Goal: Task Accomplishment & Management: Use online tool/utility

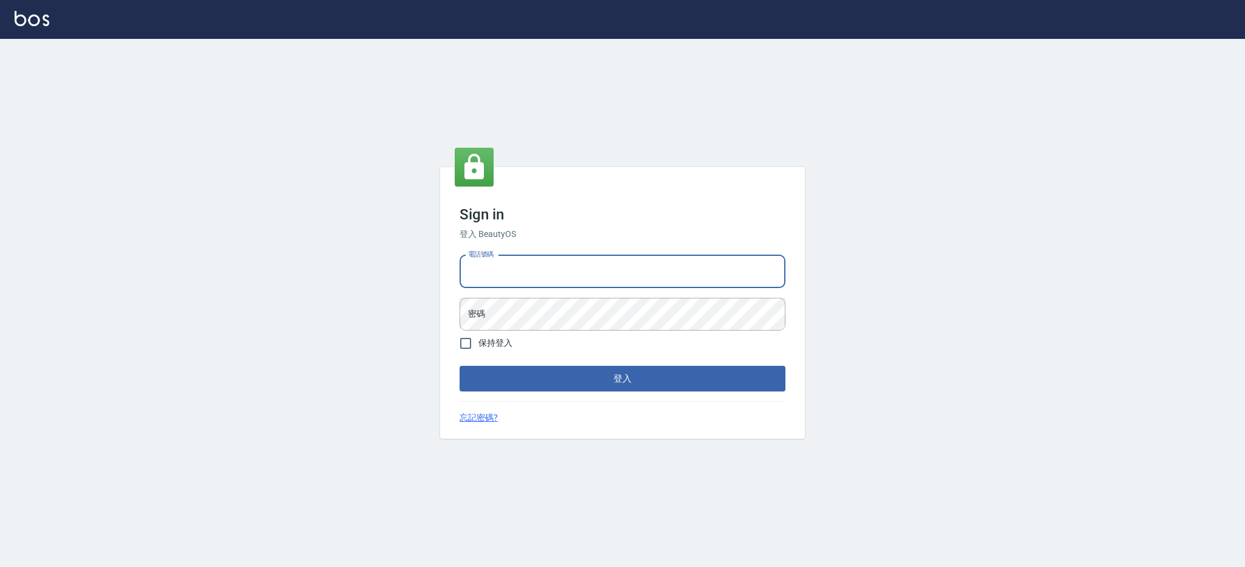
click at [562, 266] on input "電話號碼" at bounding box center [623, 271] width 326 height 33
type input "0426312798"
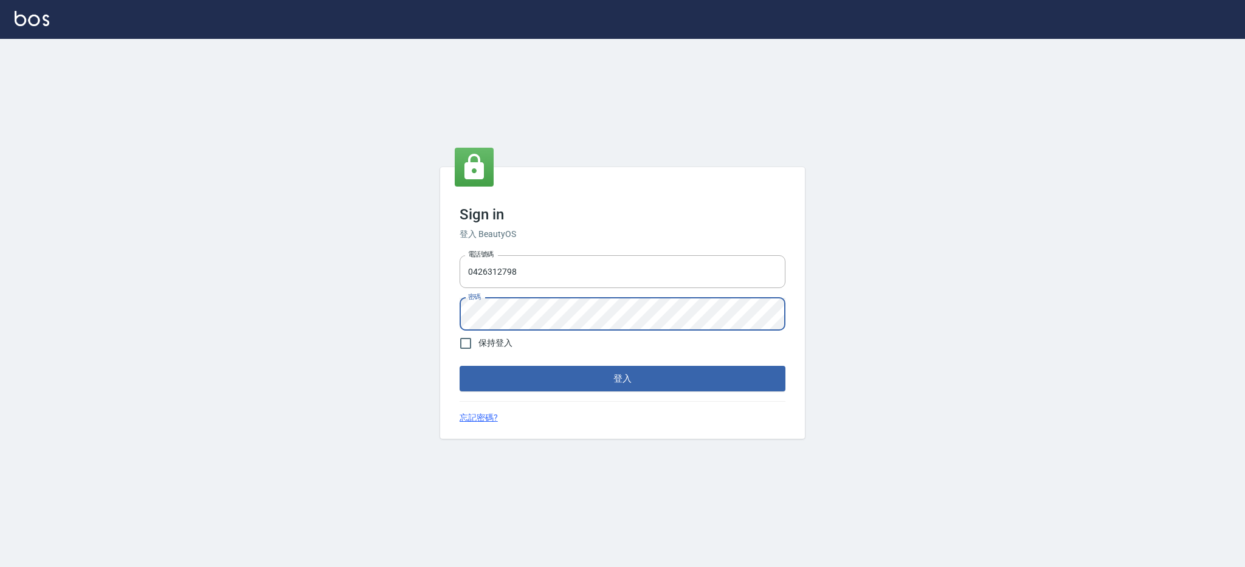
click at [460, 366] on button "登入" at bounding box center [623, 379] width 326 height 26
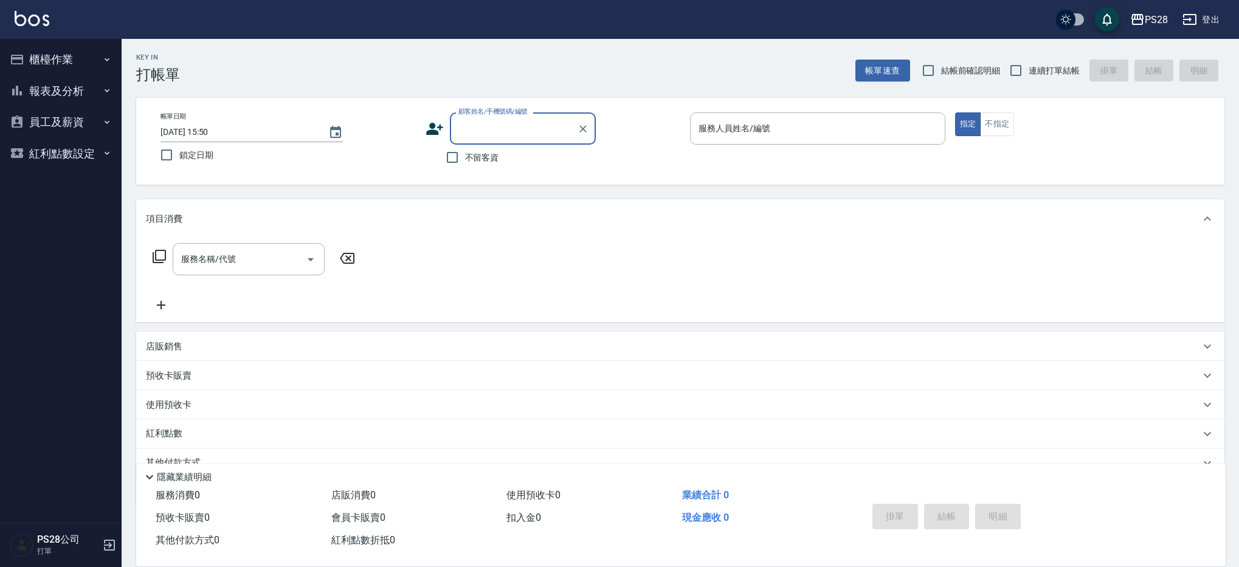
click at [453, 161] on input "不留客資" at bounding box center [453, 158] width 26 height 26
checkbox input "true"
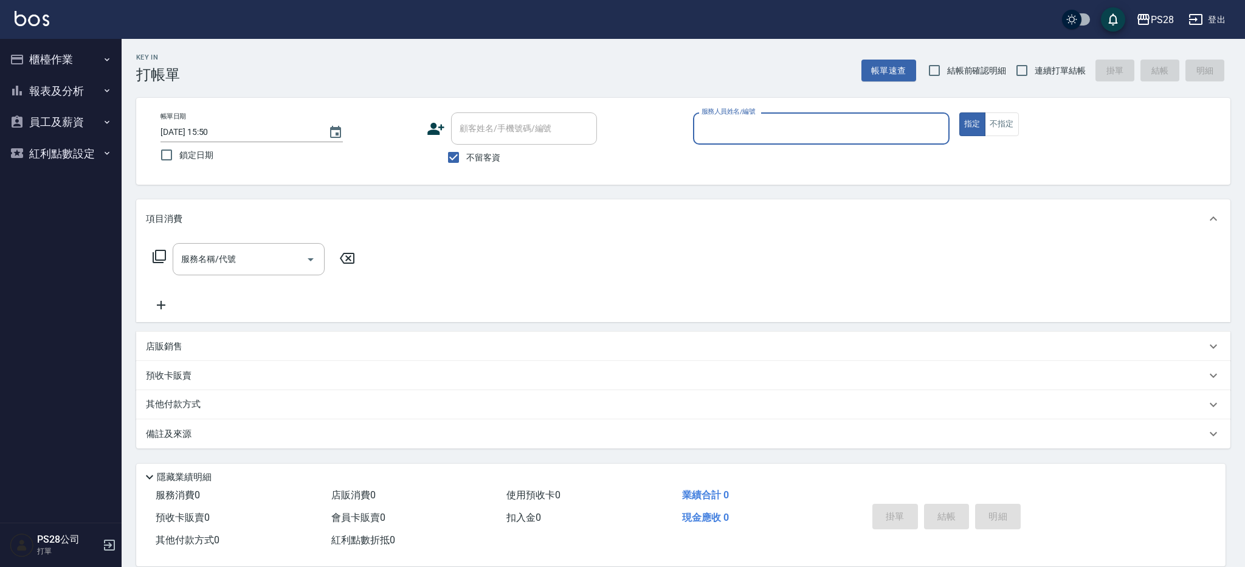
drag, startPoint x: 1009, startPoint y: 129, endPoint x: 1061, endPoint y: 95, distance: 62.7
click at [1009, 129] on button "不指定" at bounding box center [1002, 124] width 34 height 24
click at [1029, 72] on input "連續打單結帳" at bounding box center [1022, 71] width 26 height 26
checkbox input "true"
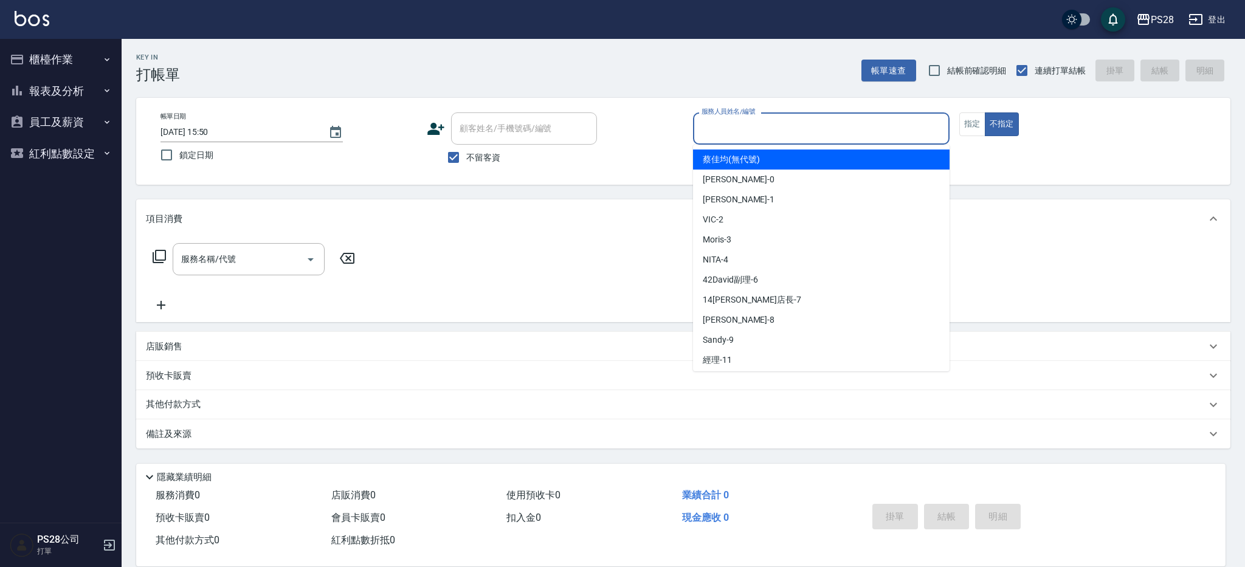
click at [714, 130] on input "服務人員姓名/編號" at bounding box center [821, 128] width 246 height 21
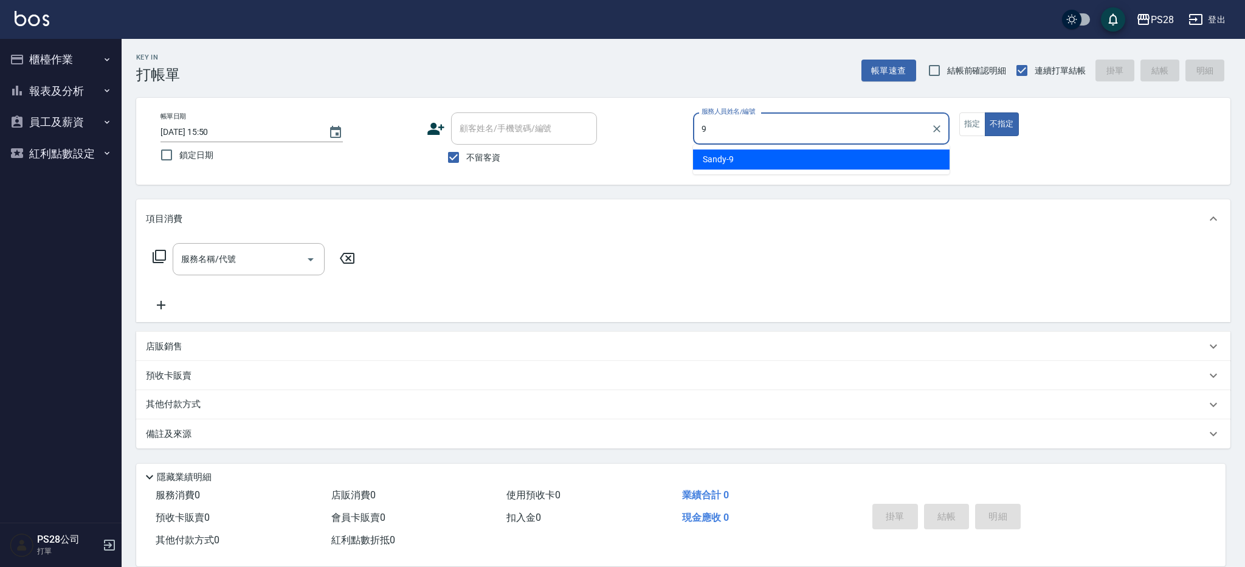
type input "Sandy-9"
type button "false"
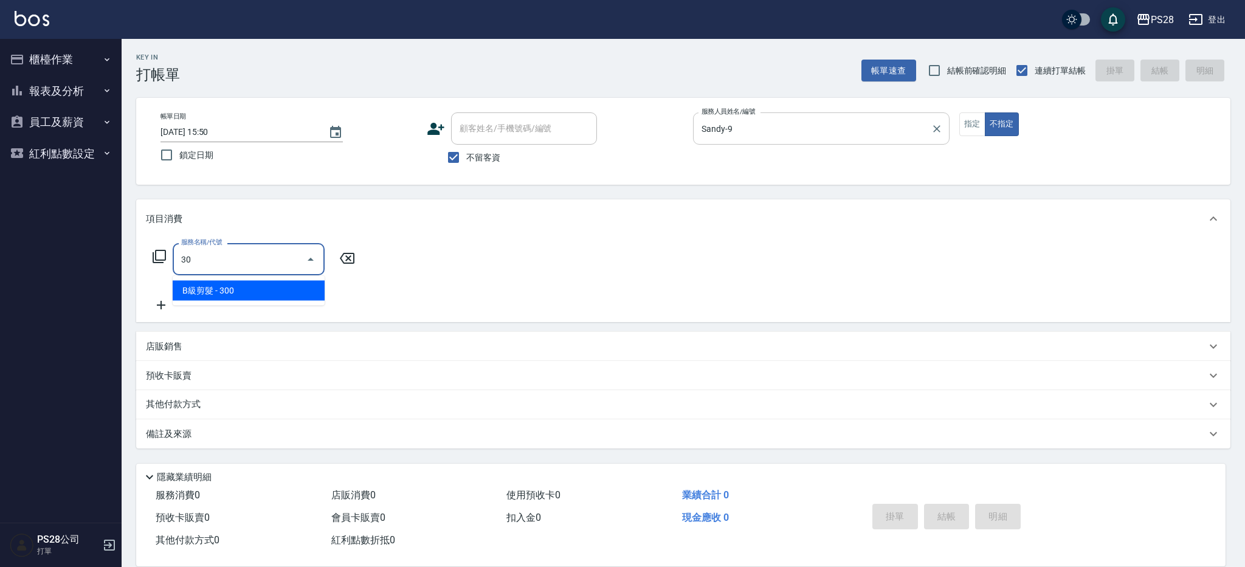
type input "3"
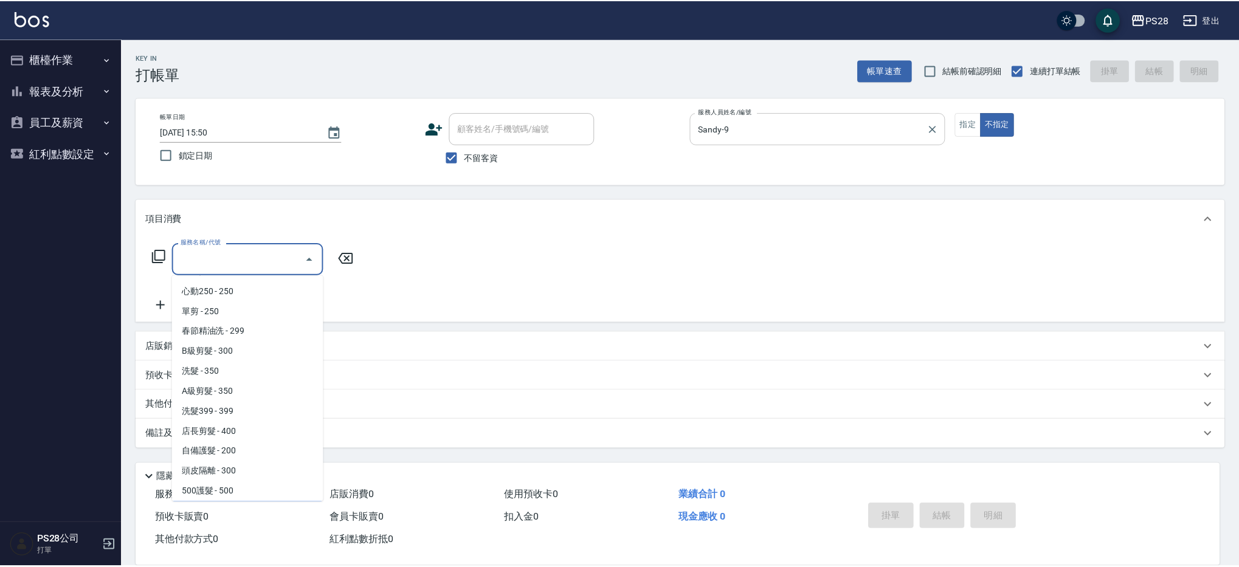
scroll to position [280, 0]
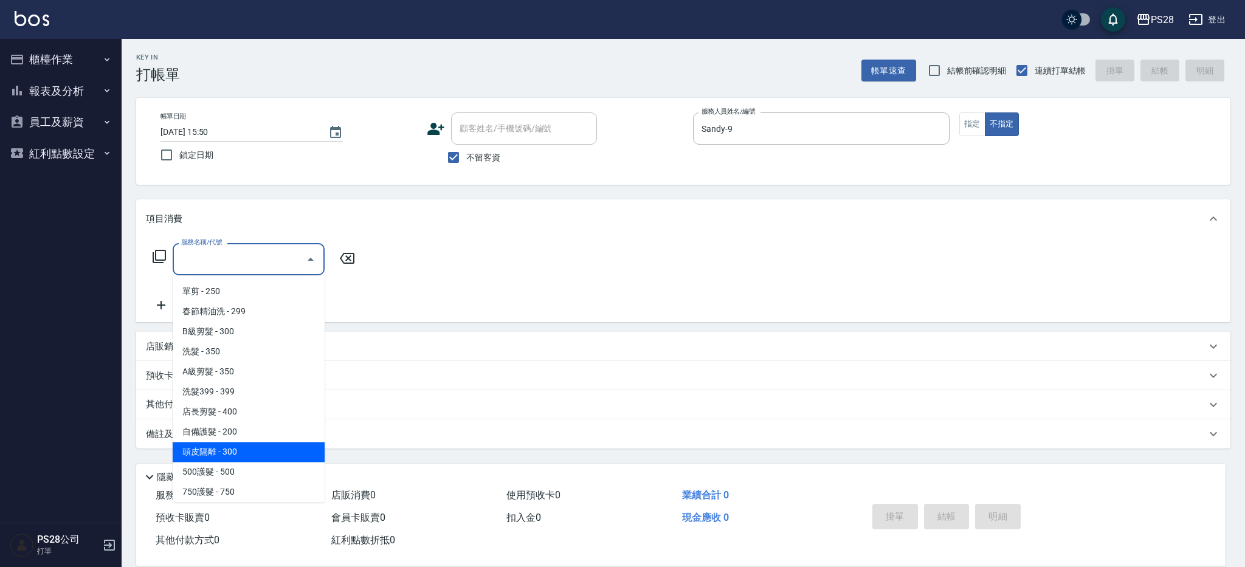
click at [253, 456] on span "頭皮隔離 - 300" at bounding box center [249, 453] width 152 height 20
type input "頭皮隔離(402)"
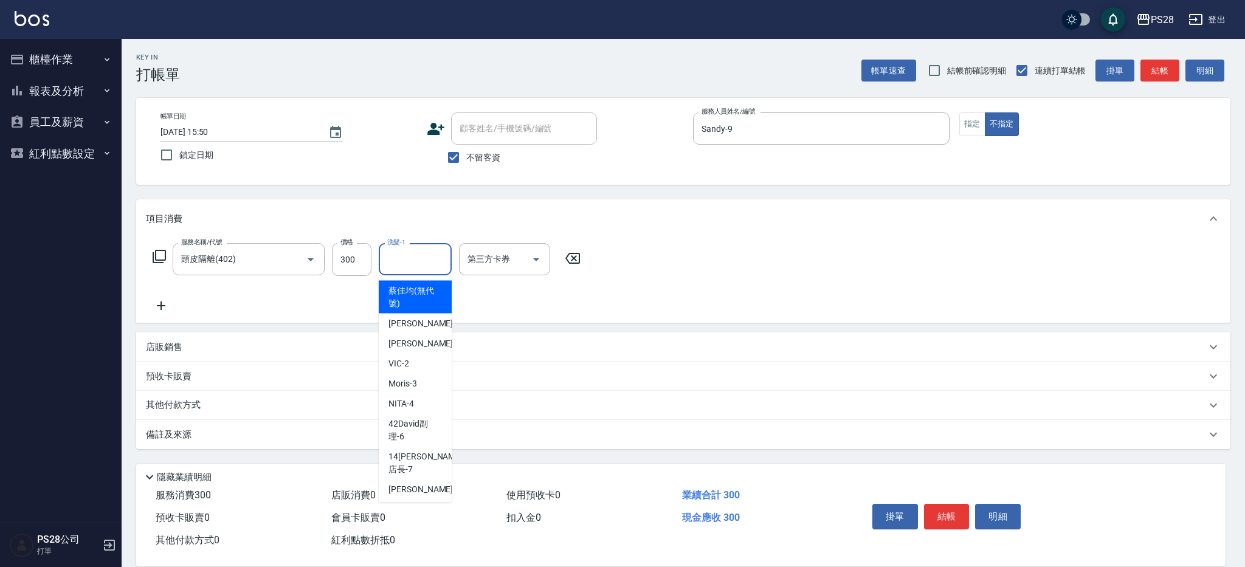
click at [422, 262] on input "洗髮-1" at bounding box center [415, 259] width 62 height 21
type input "34-34"
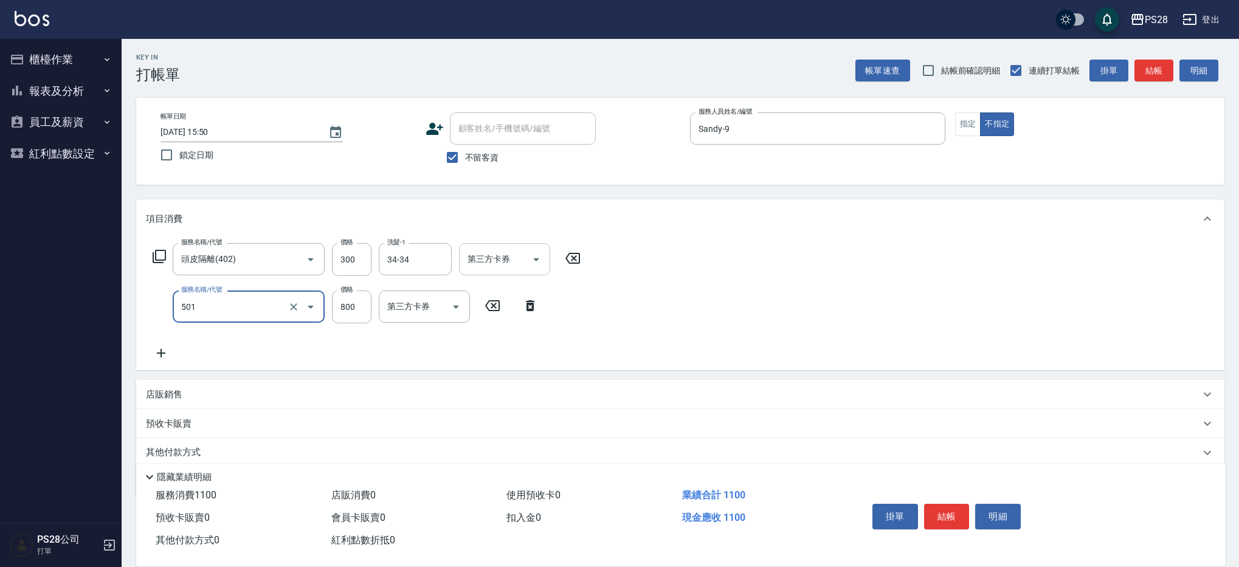
type input "染髮(501)"
type input "1000"
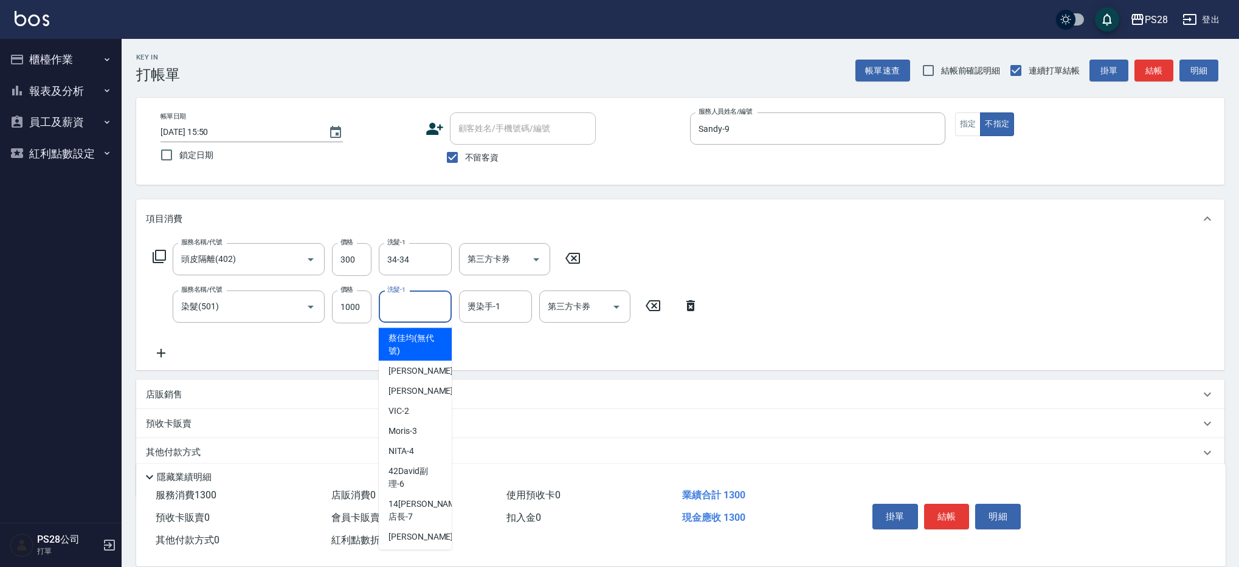
click at [443, 303] on input "洗髮-1" at bounding box center [415, 306] width 62 height 21
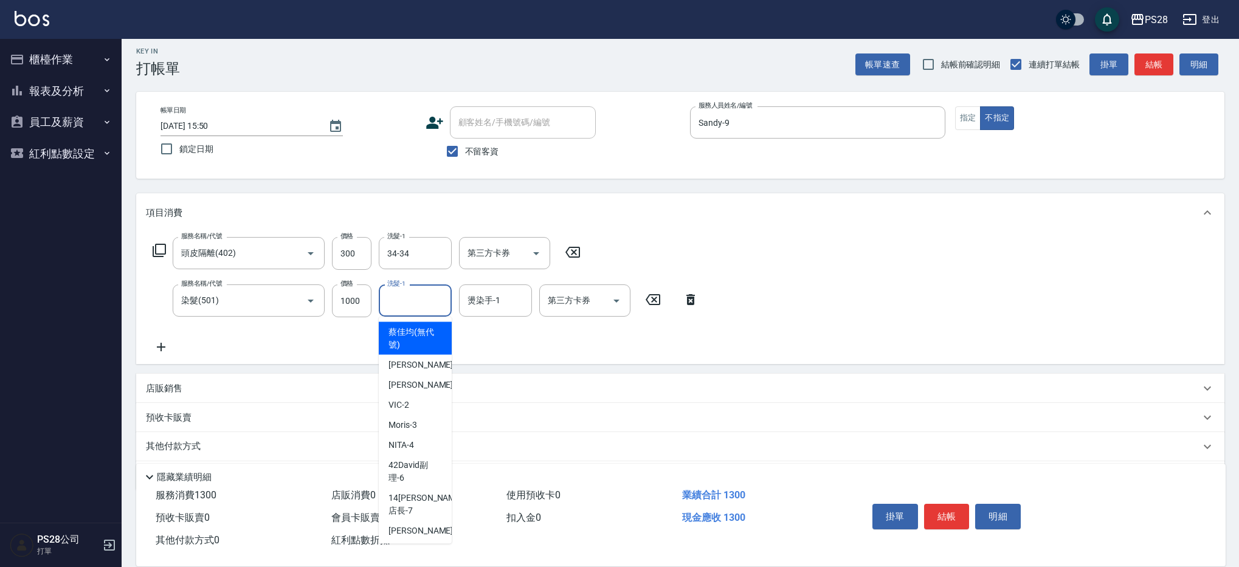
scroll to position [7, 0]
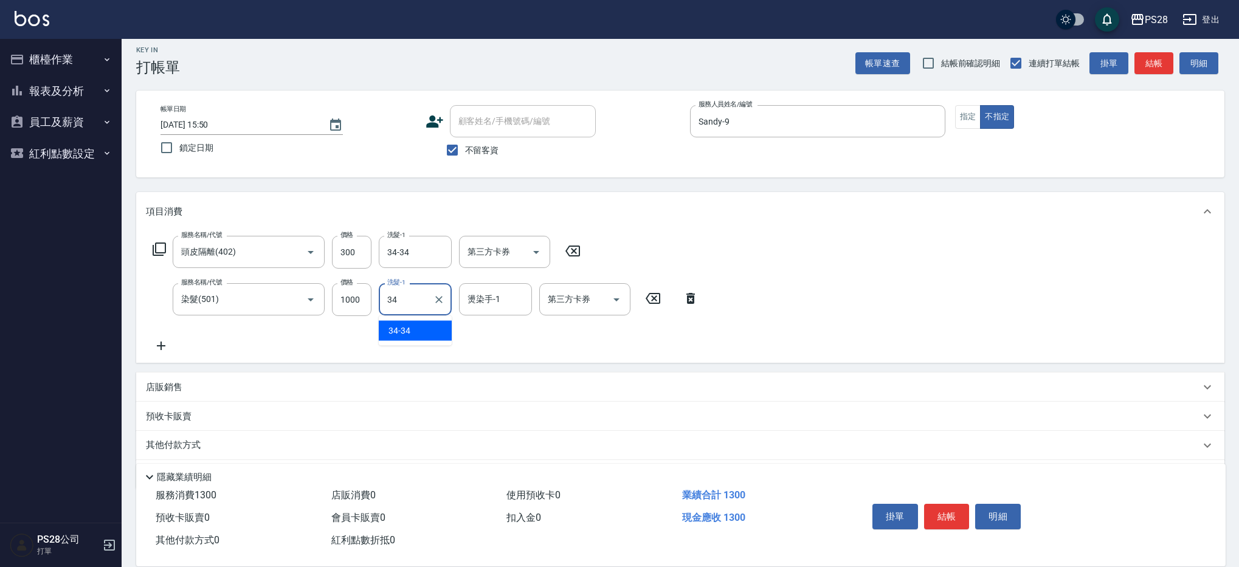
type input "34-34"
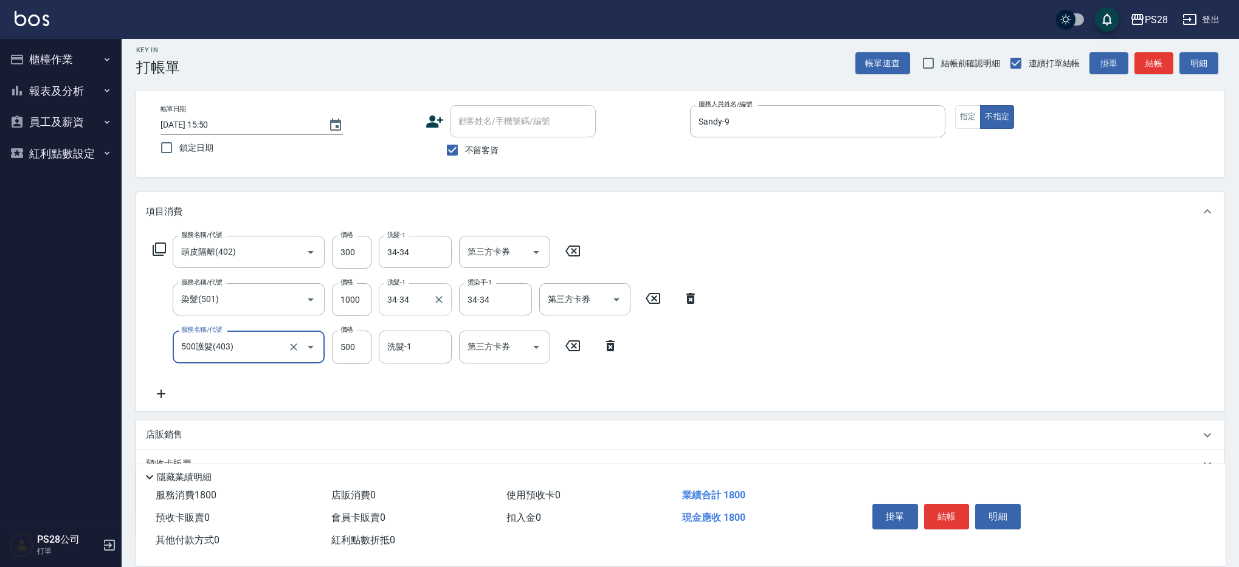
type input "500護髮(403)"
type input "34-34"
click at [951, 509] on button "結帳" at bounding box center [947, 517] width 46 height 26
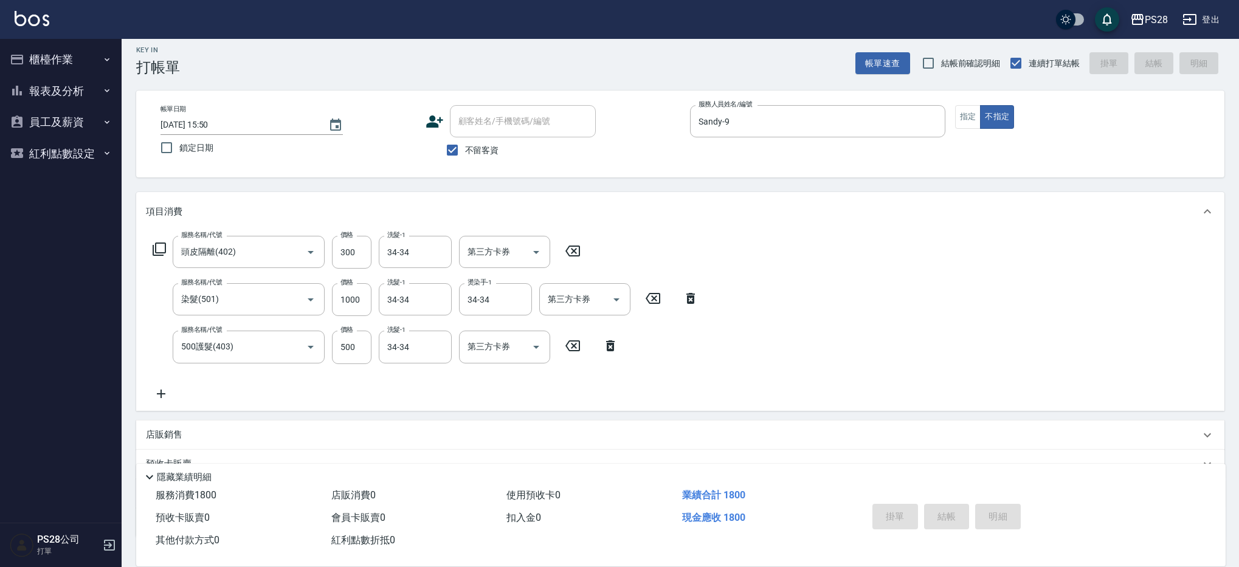
type input "[DATE] 15:51"
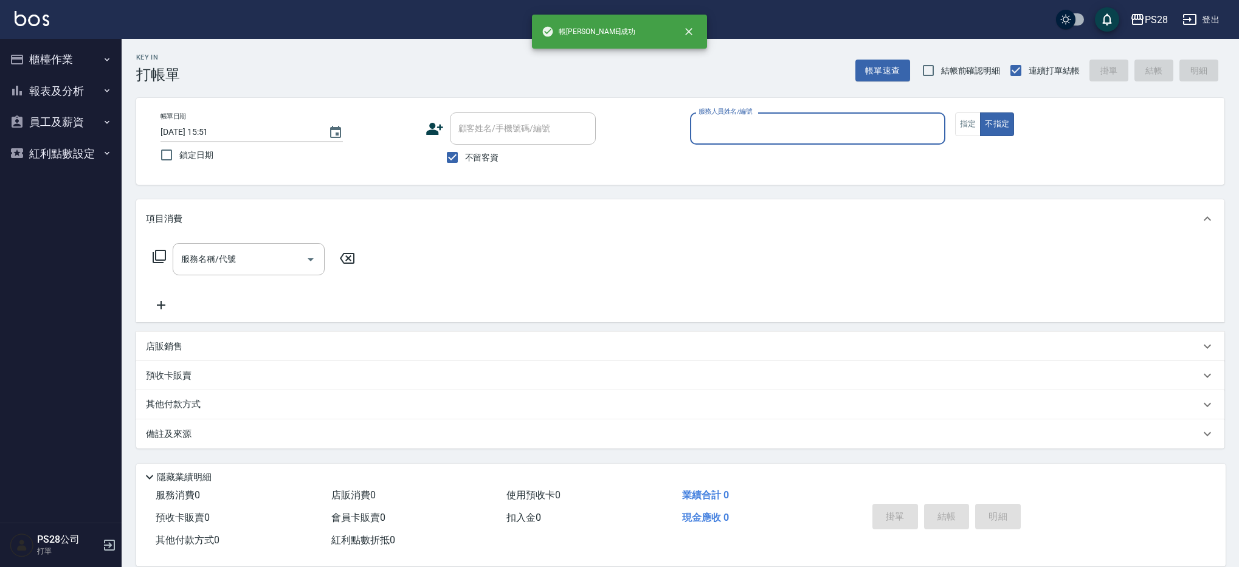
scroll to position [0, 0]
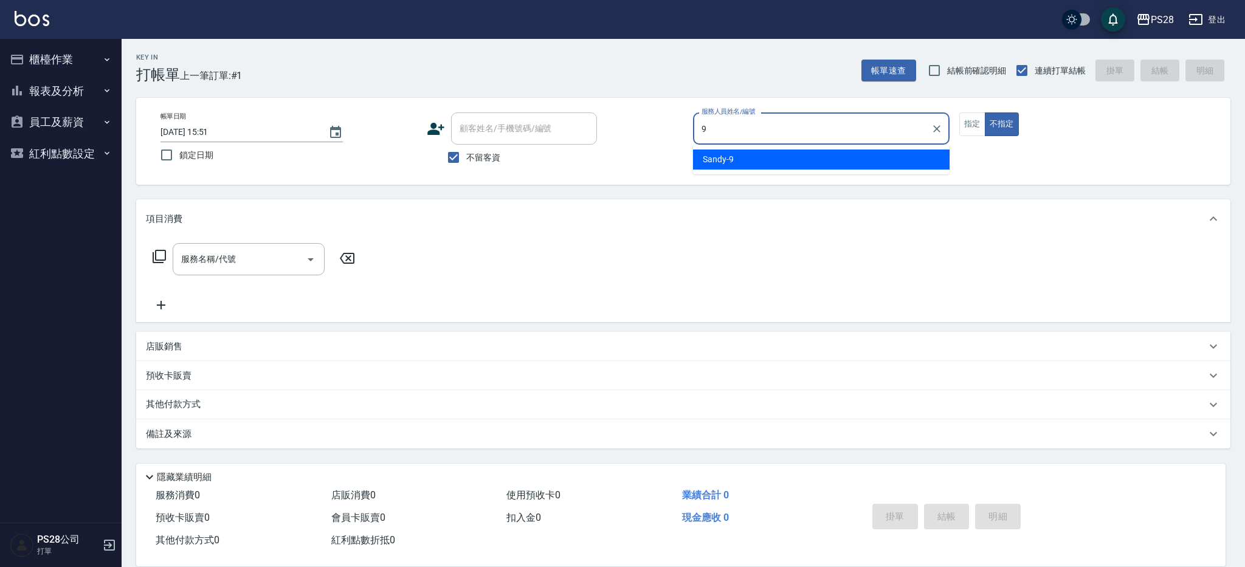
type input "Sandy-9"
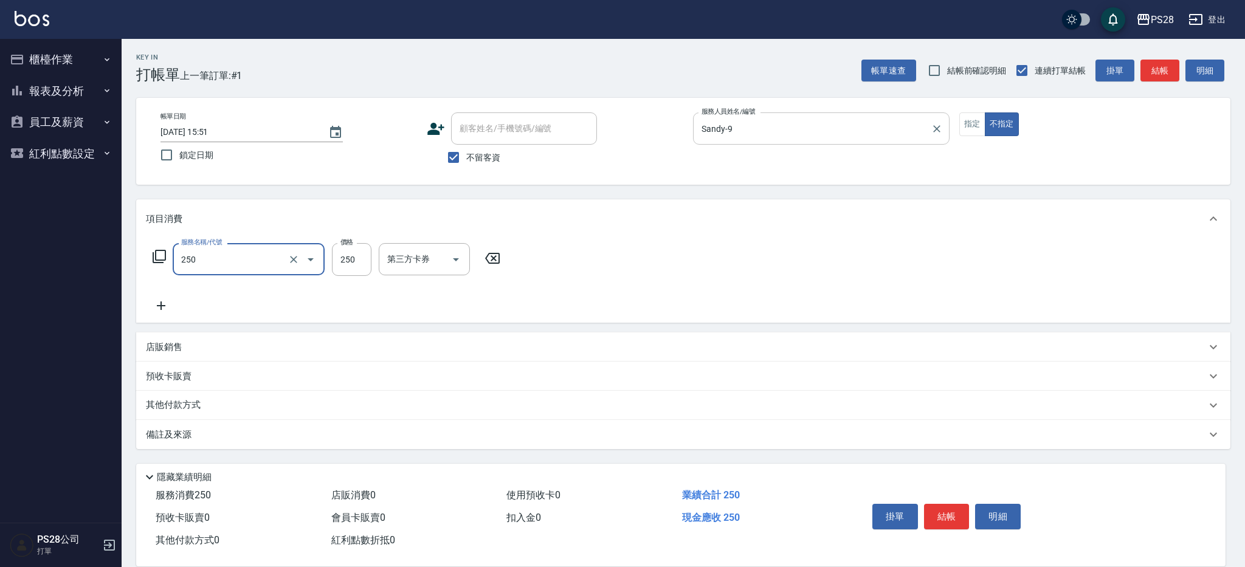
type input "單剪(250)"
type input "149"
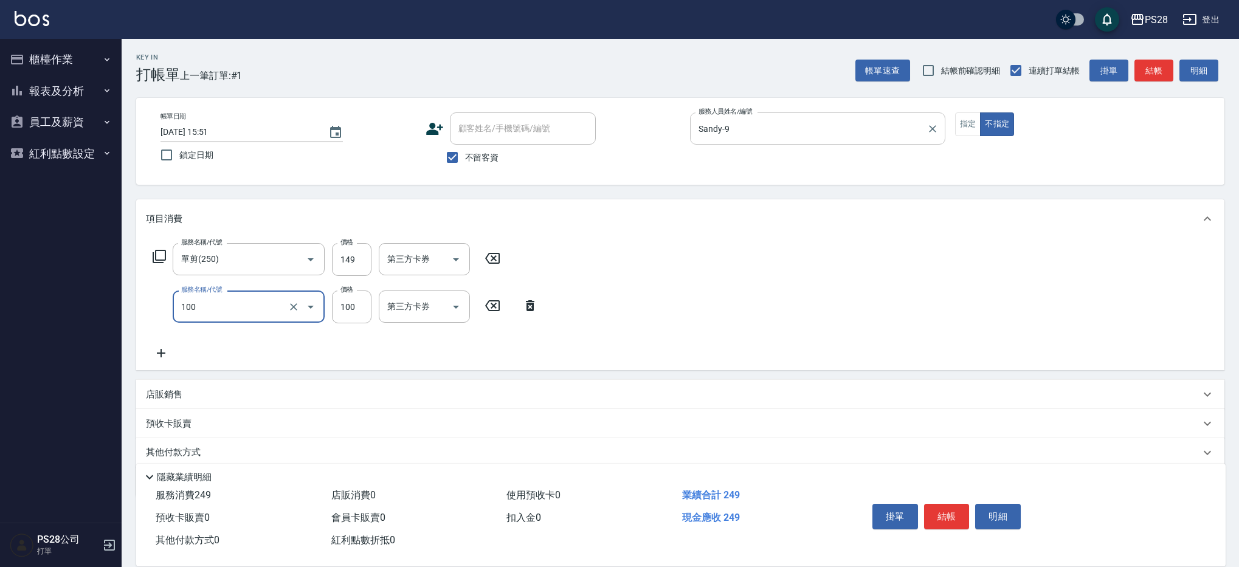
type input "洗髮(100)"
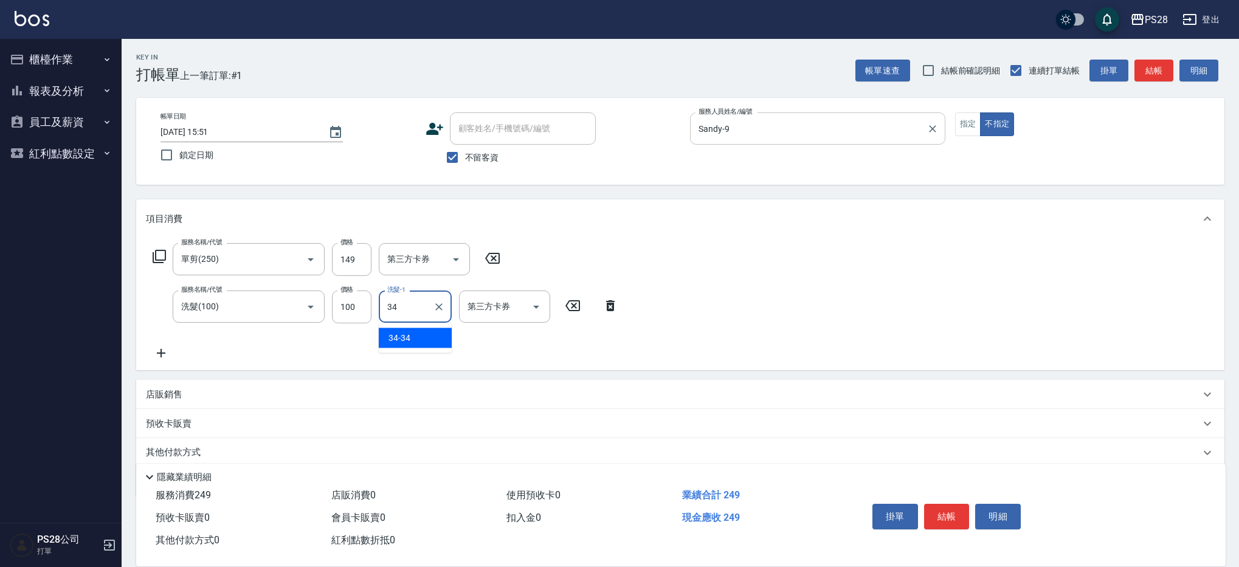
type input "34-34"
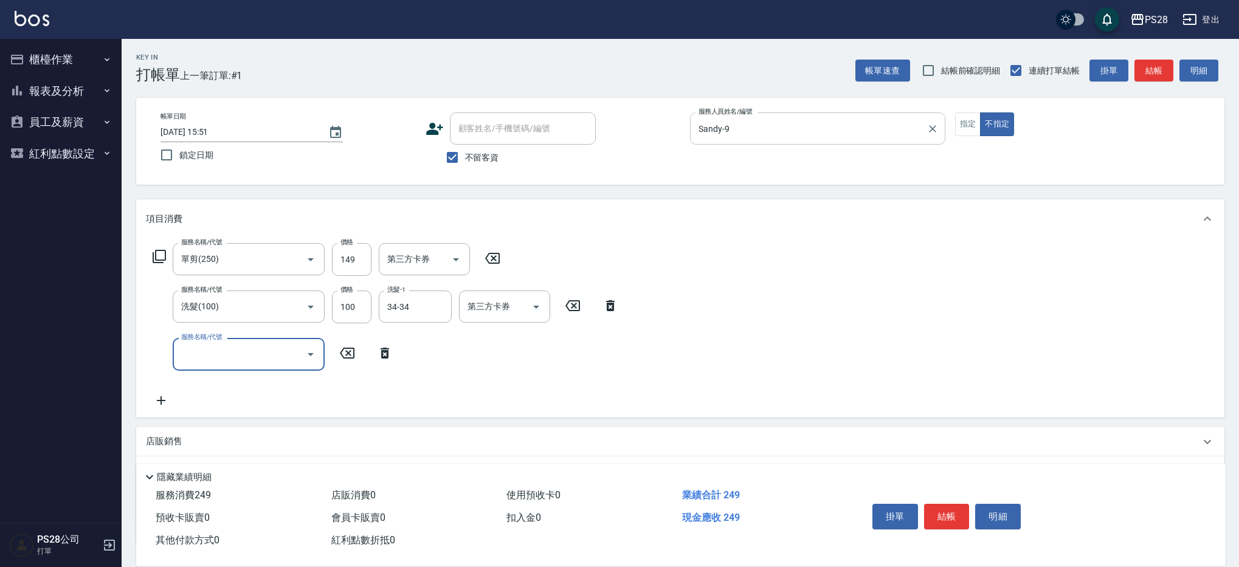
type input "0"
type input "精油(1050)"
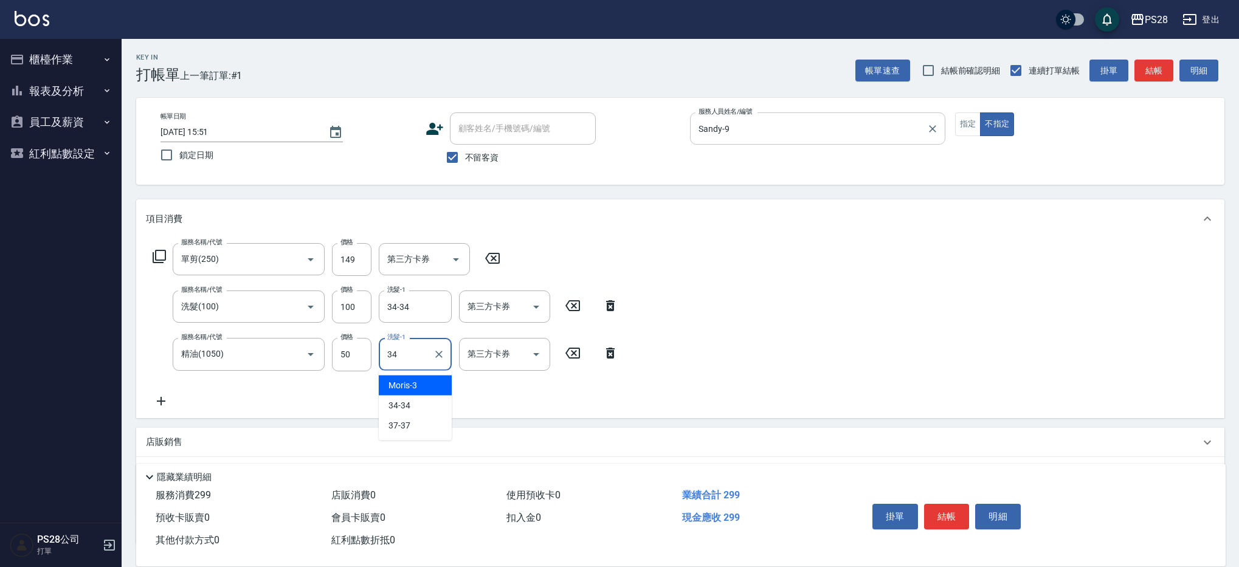
type input "34-34"
click at [959, 519] on button "結帳" at bounding box center [947, 517] width 46 height 26
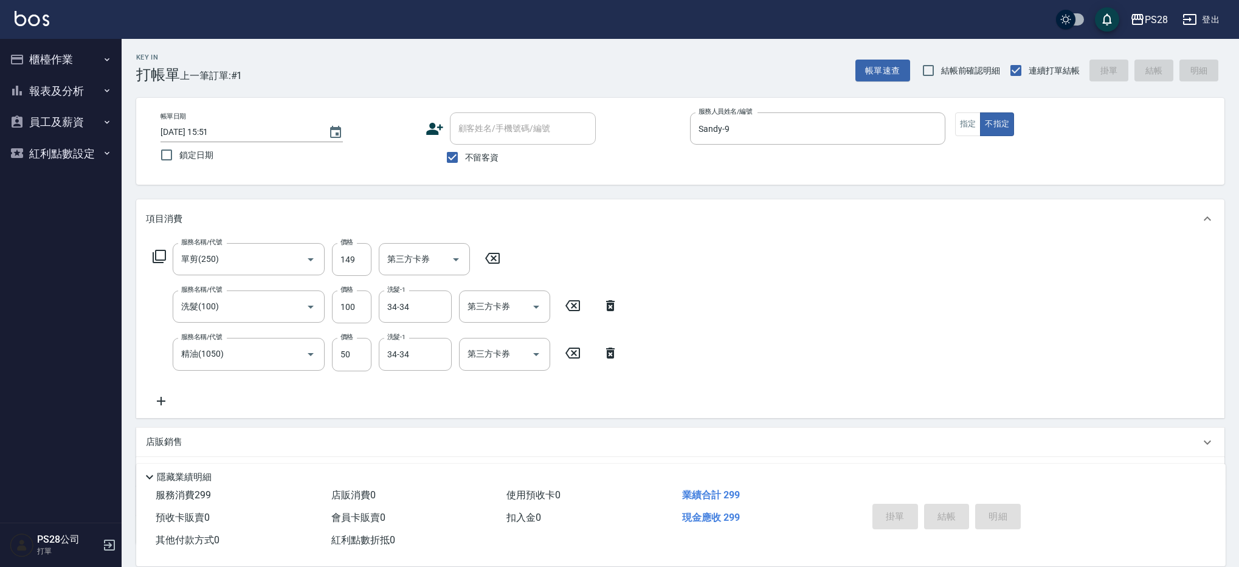
type input "[DATE] 15:52"
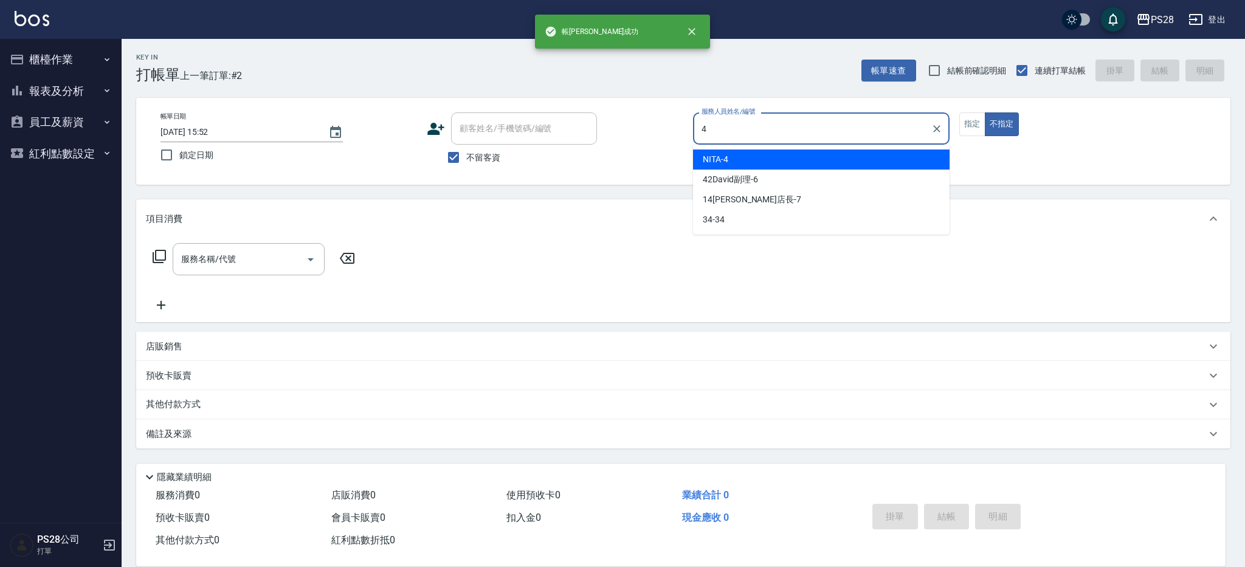
type input "NITA-4"
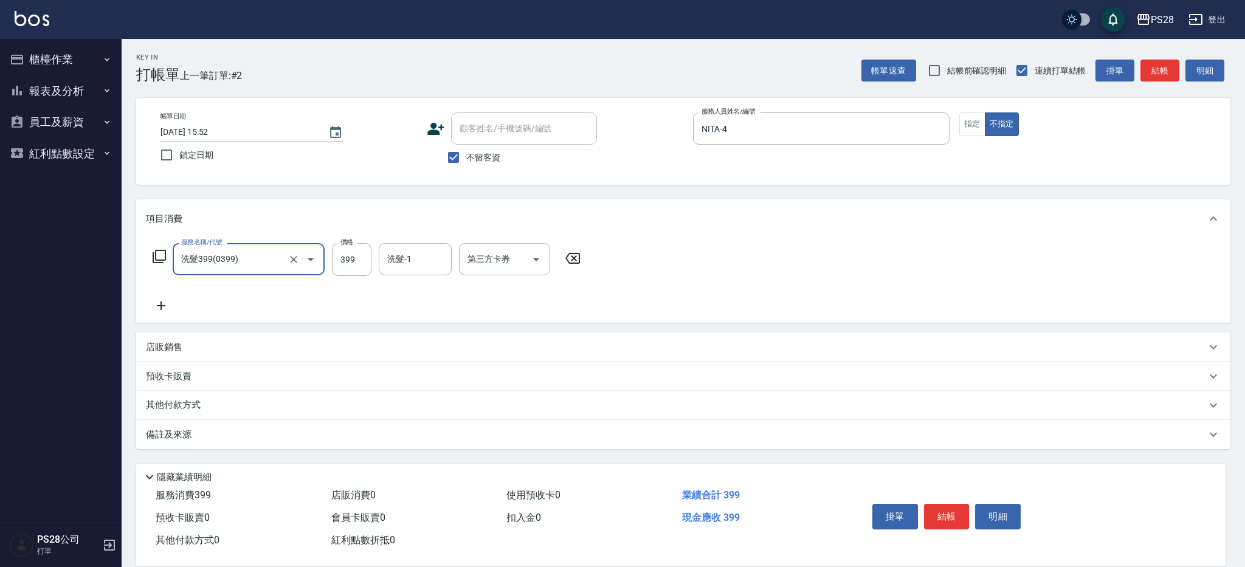
type input "洗髮399(0399)"
type input "34-34"
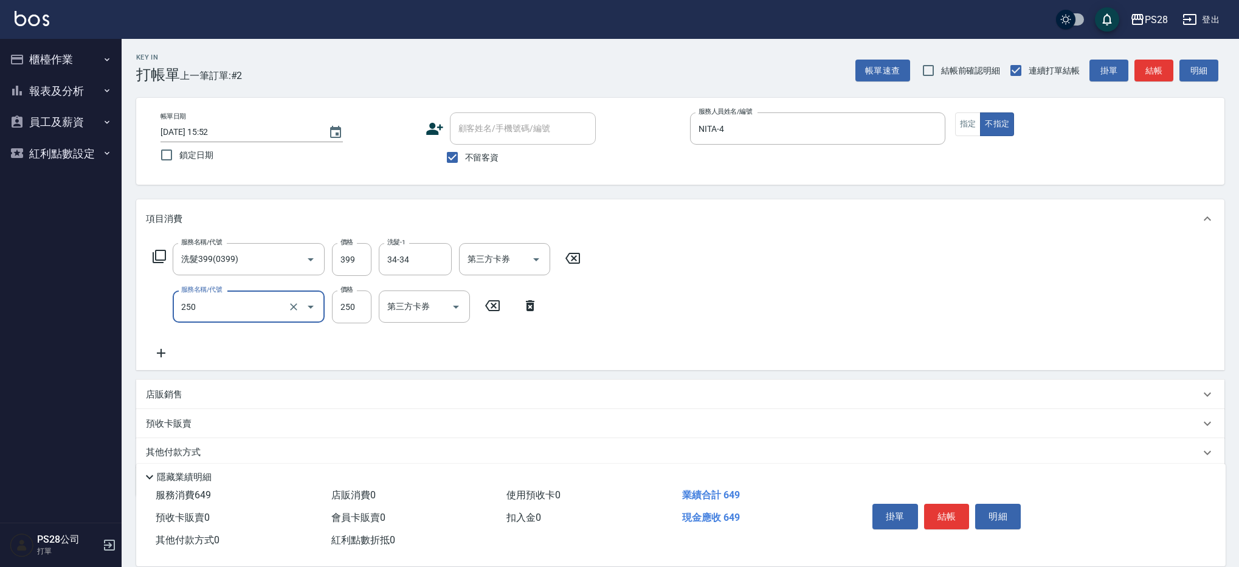
type input "單剪(250)"
type input "149"
click at [948, 518] on button "結帳" at bounding box center [947, 517] width 46 height 26
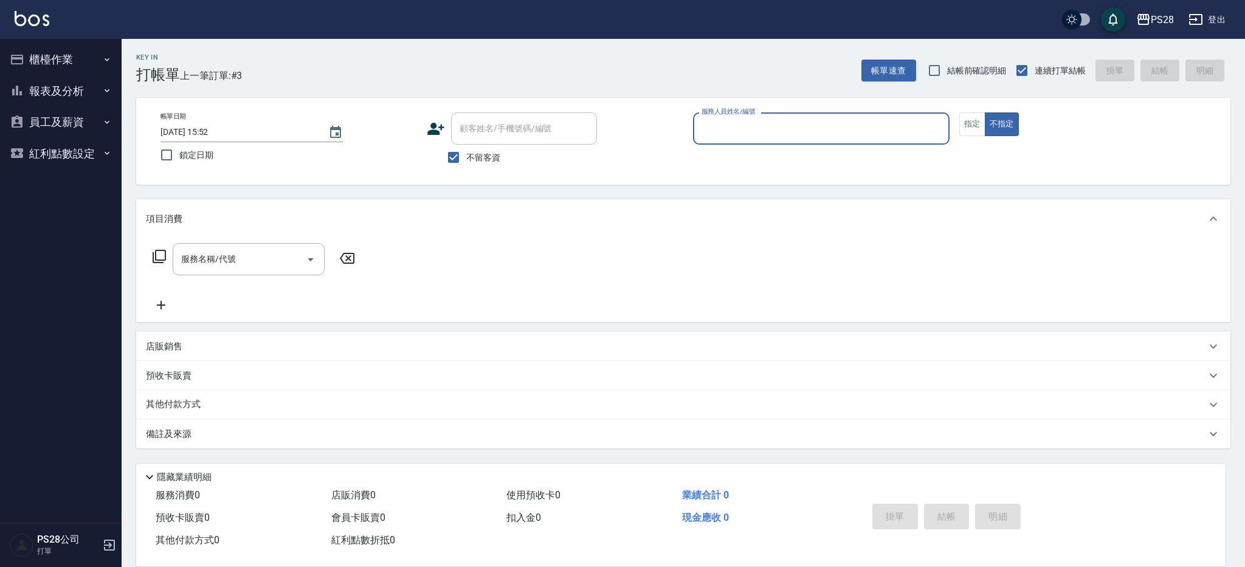
click at [65, 95] on button "報表及分析" at bounding box center [61, 91] width 112 height 32
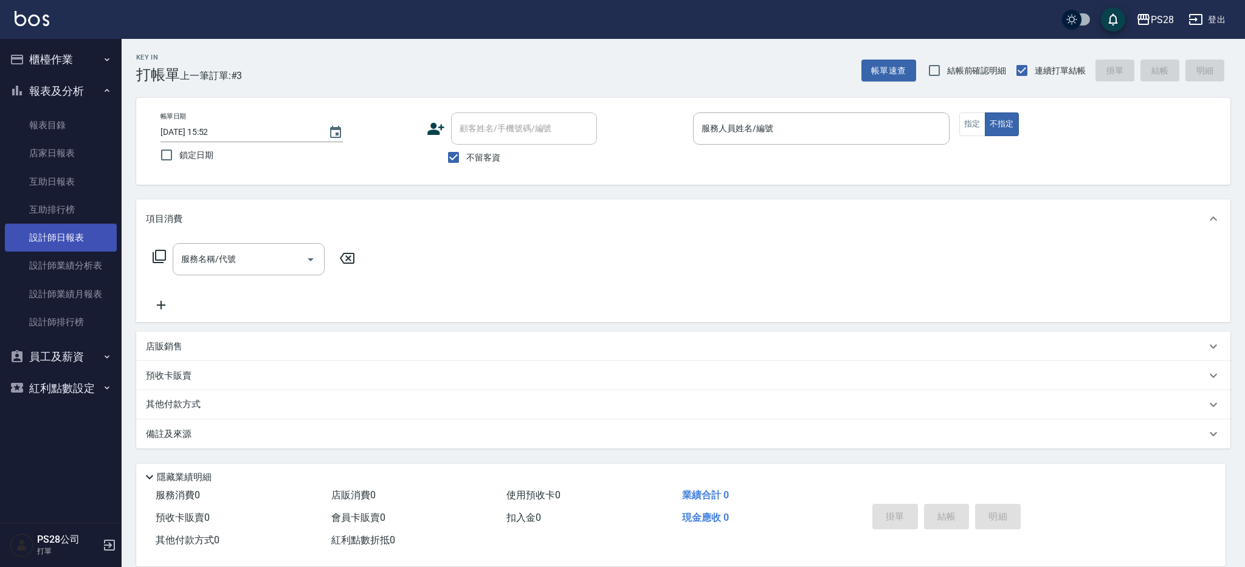
click at [51, 241] on link "設計師日報表" at bounding box center [61, 238] width 112 height 28
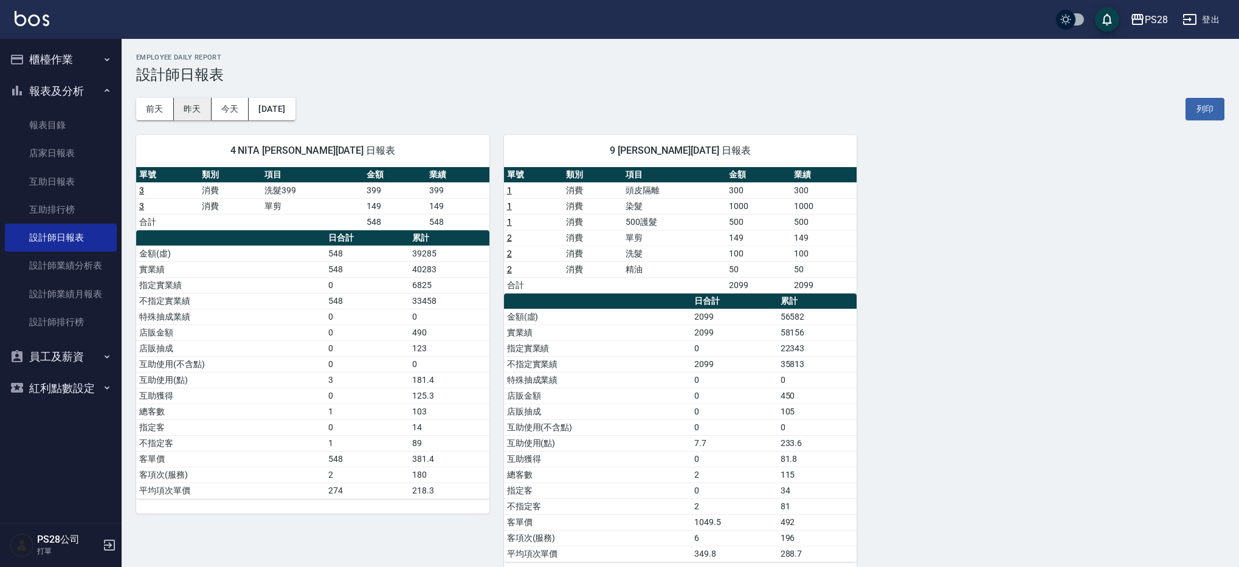
click at [181, 114] on button "昨天" at bounding box center [193, 109] width 38 height 22
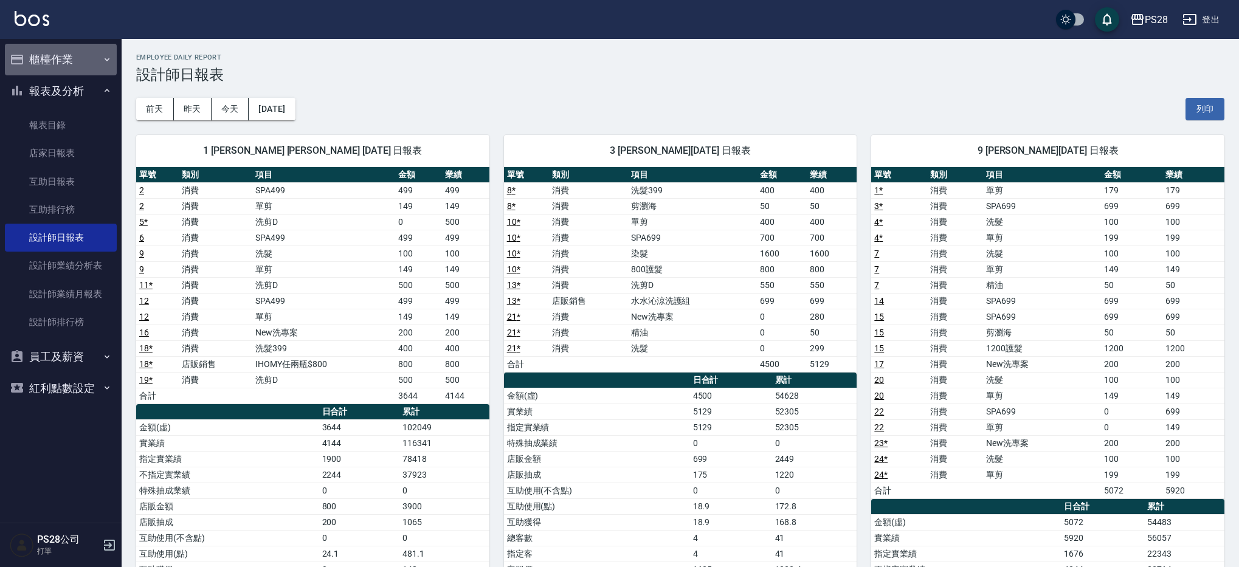
click at [67, 66] on button "櫃檯作業" at bounding box center [61, 60] width 112 height 32
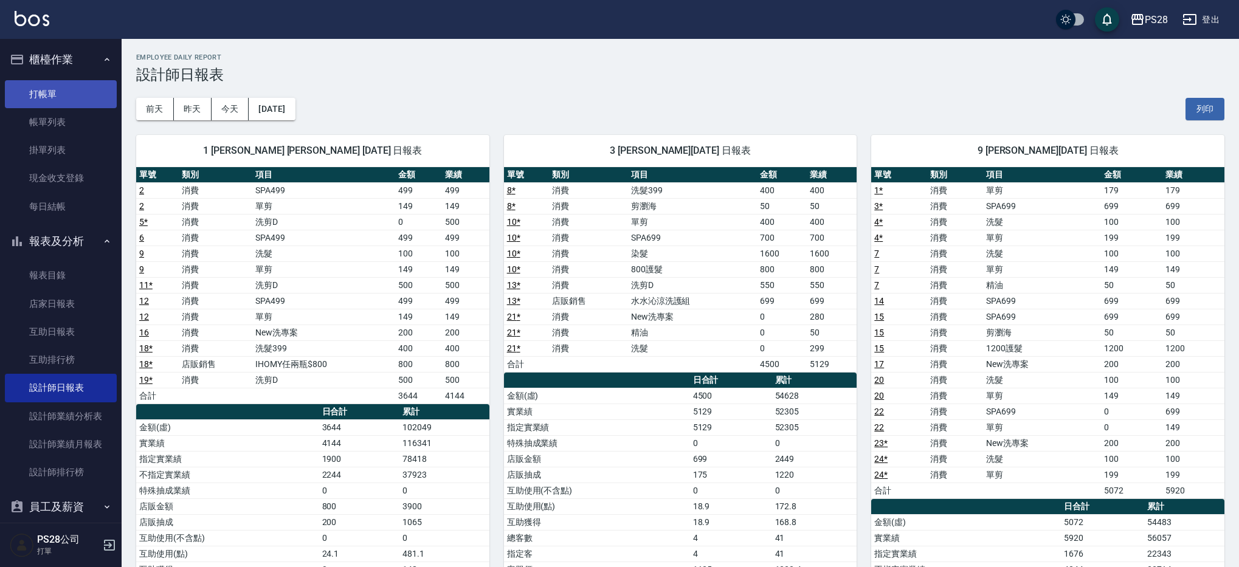
click at [60, 97] on link "打帳單" at bounding box center [61, 94] width 112 height 28
